Goal: Use online tool/utility: Utilize a website feature to perform a specific function

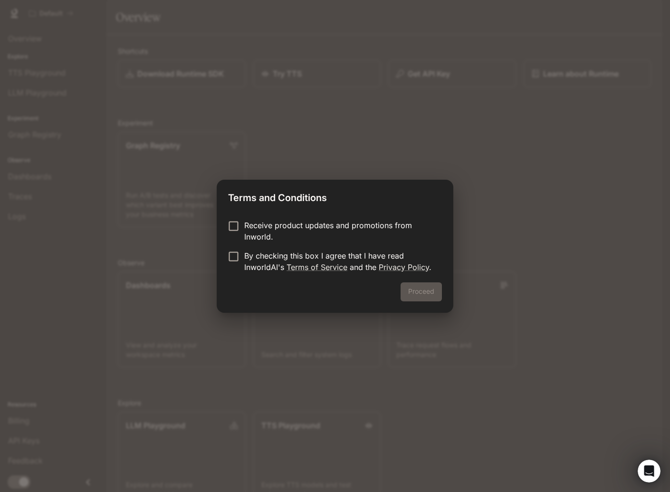
click at [271, 226] on p "Receive product updates and promotions from Inworld." at bounding box center [339, 230] width 190 height 23
click at [264, 257] on p "By checking this box I agree that I have read InworldAI's Terms of Service and …" at bounding box center [339, 261] width 190 height 23
click at [432, 286] on button "Proceed" at bounding box center [420, 291] width 41 height 19
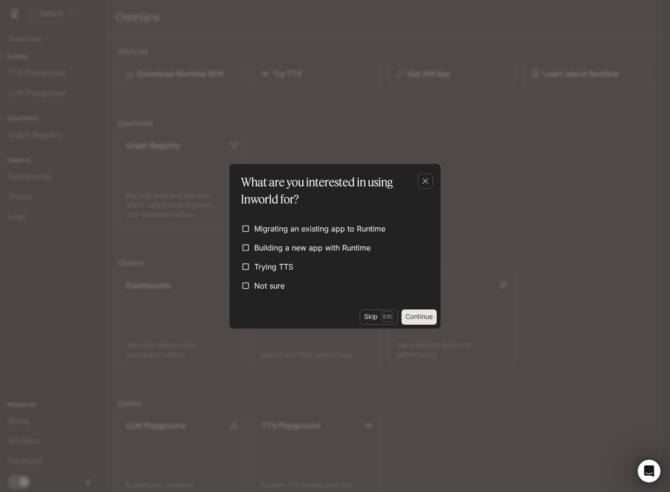
drag, startPoint x: 411, startPoint y: 319, endPoint x: 415, endPoint y: 315, distance: 5.4
click at [415, 315] on button "Continue" at bounding box center [418, 316] width 35 height 15
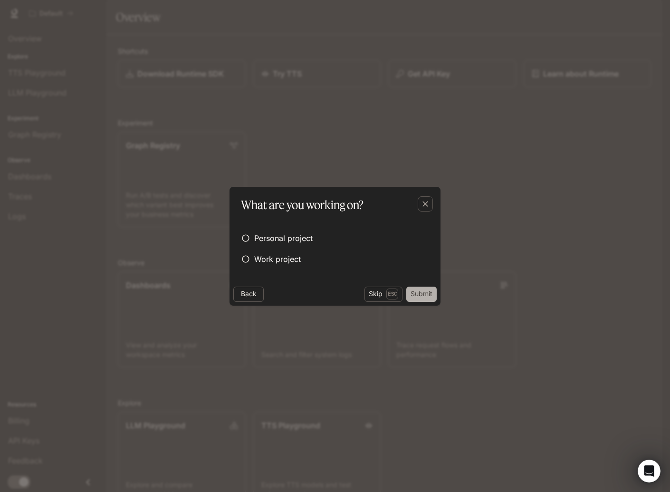
click at [413, 300] on button "Submit" at bounding box center [421, 293] width 30 height 15
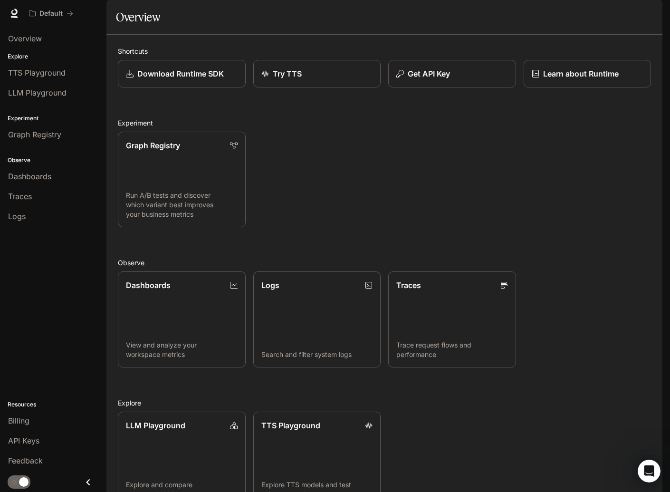
click at [57, 57] on p "Explore" at bounding box center [53, 56] width 106 height 9
click at [59, 68] on span "TTS Playground" at bounding box center [36, 72] width 57 height 11
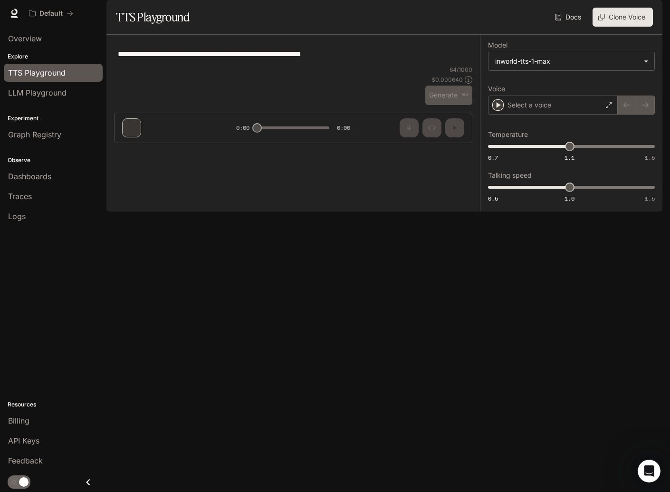
click at [56, 81] on link "TTS Playground" at bounding box center [53, 73] width 99 height 18
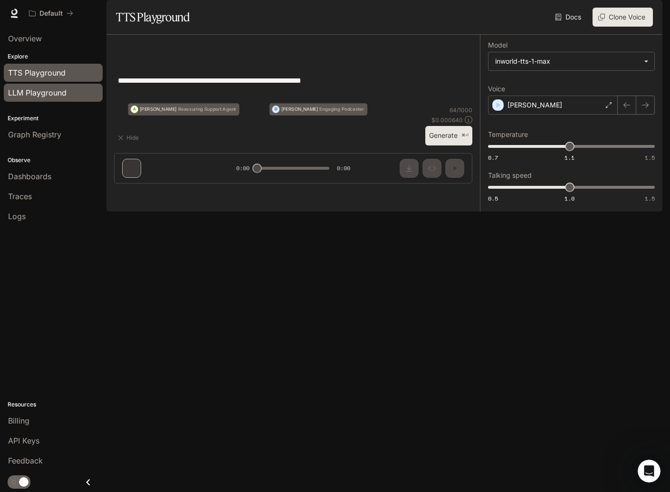
click at [53, 86] on link "LLM Playground" at bounding box center [53, 93] width 99 height 18
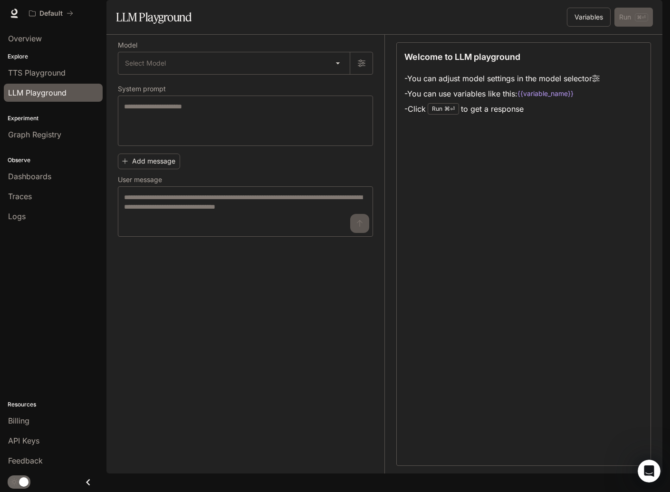
click at [71, 51] on div "Explore TTS Playground LLM Playground" at bounding box center [53, 77] width 106 height 54
click at [68, 65] on link "TTS Playground" at bounding box center [53, 73] width 99 height 18
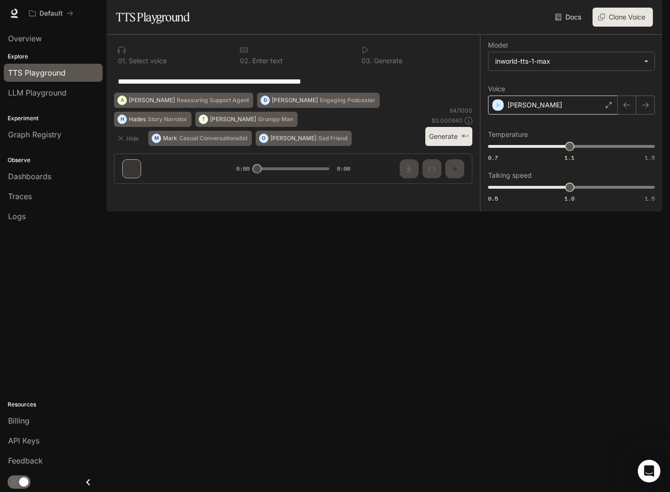
click at [608, 108] on icon at bounding box center [609, 105] width 6 height 6
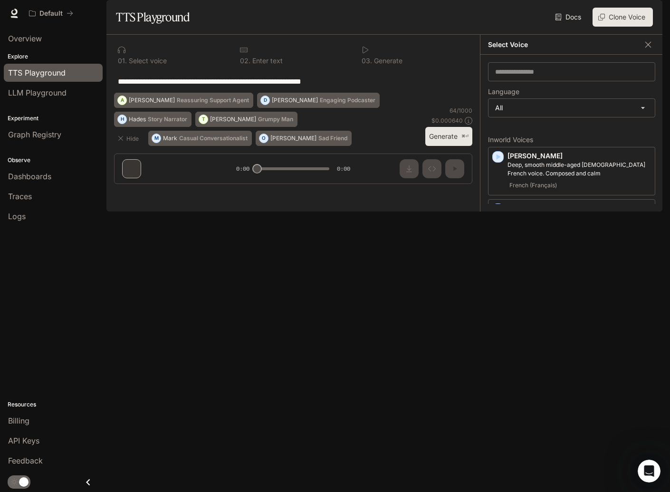
click at [366, 93] on div "**********" at bounding box center [293, 81] width 358 height 23
click at [654, 55] on div "Select Voice" at bounding box center [571, 45] width 182 height 20
click at [650, 47] on icon "button" at bounding box center [648, 44] width 6 height 6
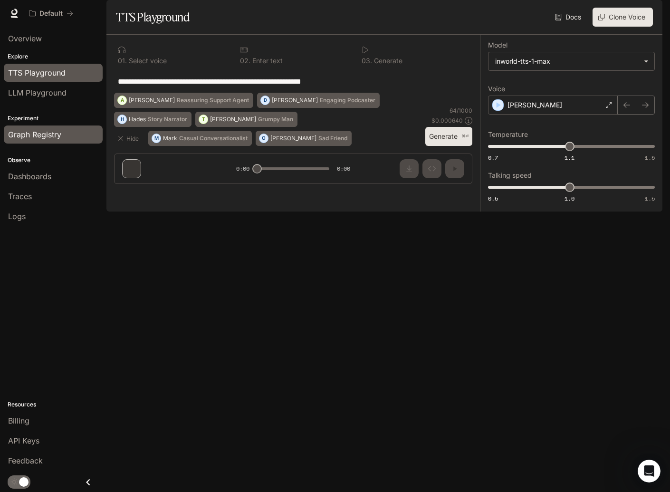
click at [66, 139] on div "Graph Registry" at bounding box center [53, 134] width 90 height 11
